Goal: Transaction & Acquisition: Book appointment/travel/reservation

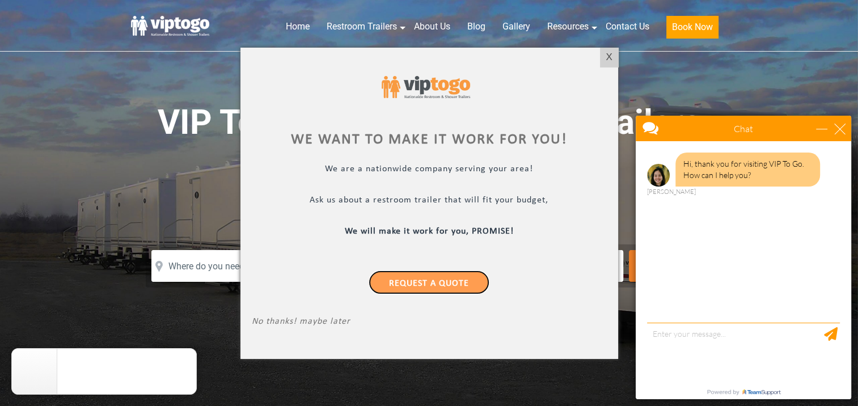
click at [436, 284] on link "Request a Quote" at bounding box center [429, 282] width 121 height 24
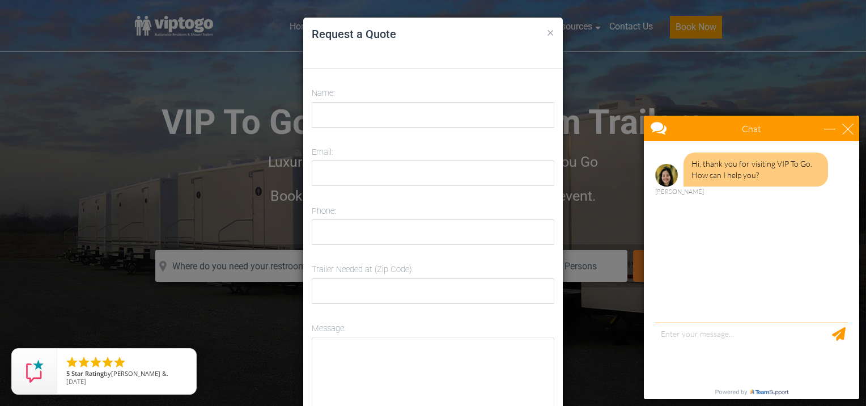
click at [548, 31] on button "×" at bounding box center [550, 32] width 7 height 14
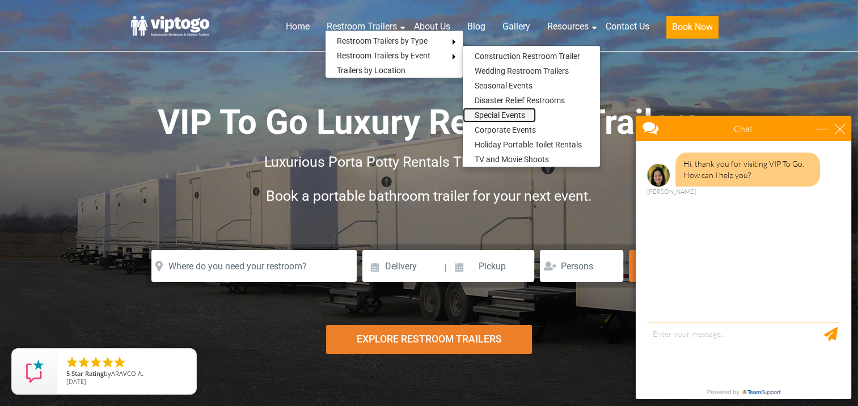
click at [497, 111] on link "Special Events" at bounding box center [499, 115] width 73 height 15
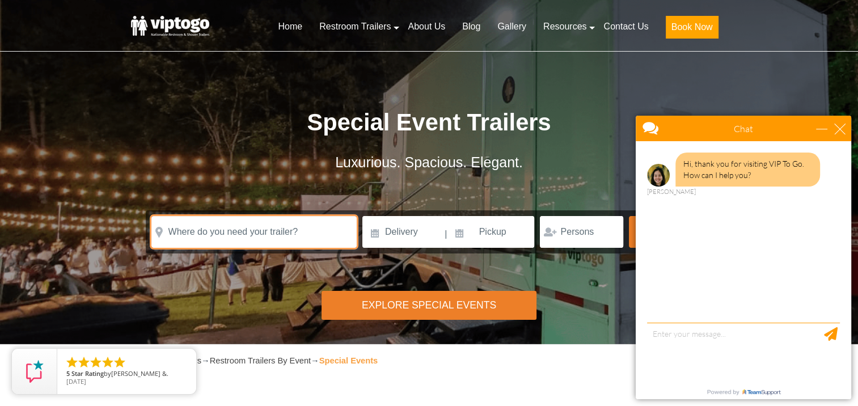
click at [256, 231] on input "text" at bounding box center [253, 232] width 205 height 32
